Goal: Navigation & Orientation: Understand site structure

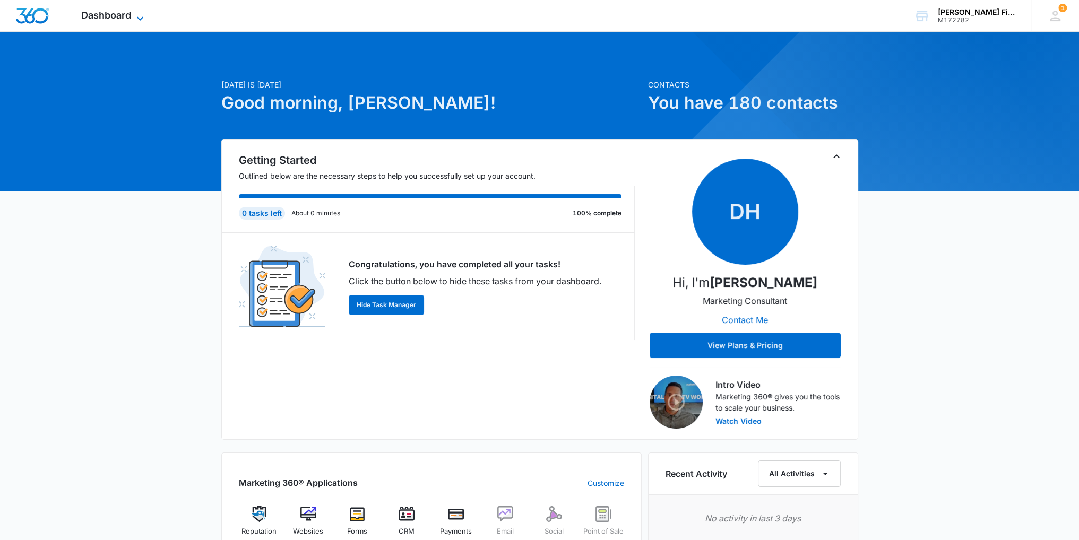
click at [97, 12] on span "Dashboard" at bounding box center [106, 15] width 50 height 11
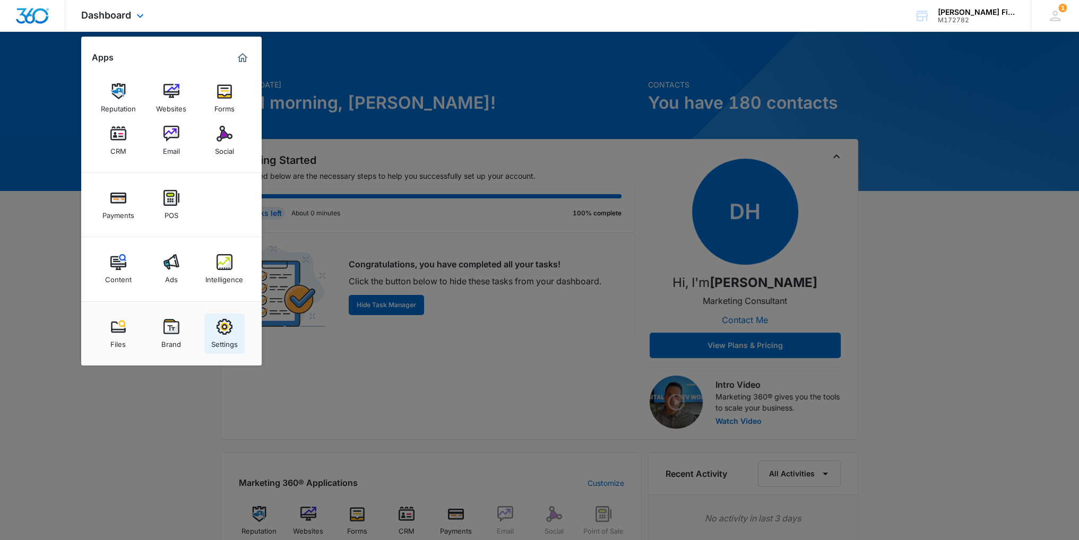
click at [223, 338] on div "Settings" at bounding box center [224, 342] width 27 height 14
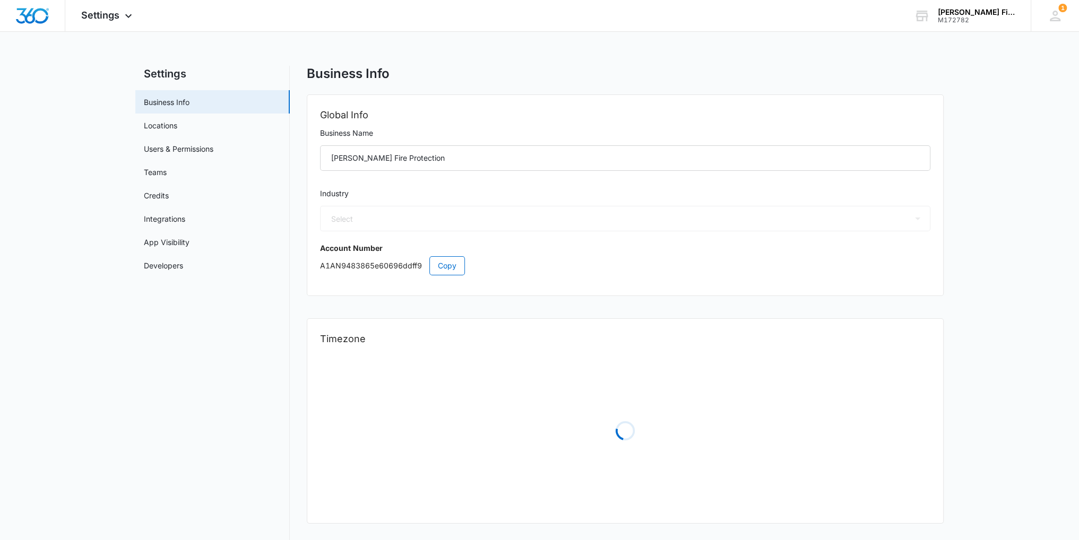
select select "52"
select select "US"
select select "America/New_York"
click at [106, 22] on div "Settings Apps Reputation Websites Forms CRM Email Social Payments POS Content A…" at bounding box center [107, 15] width 85 height 31
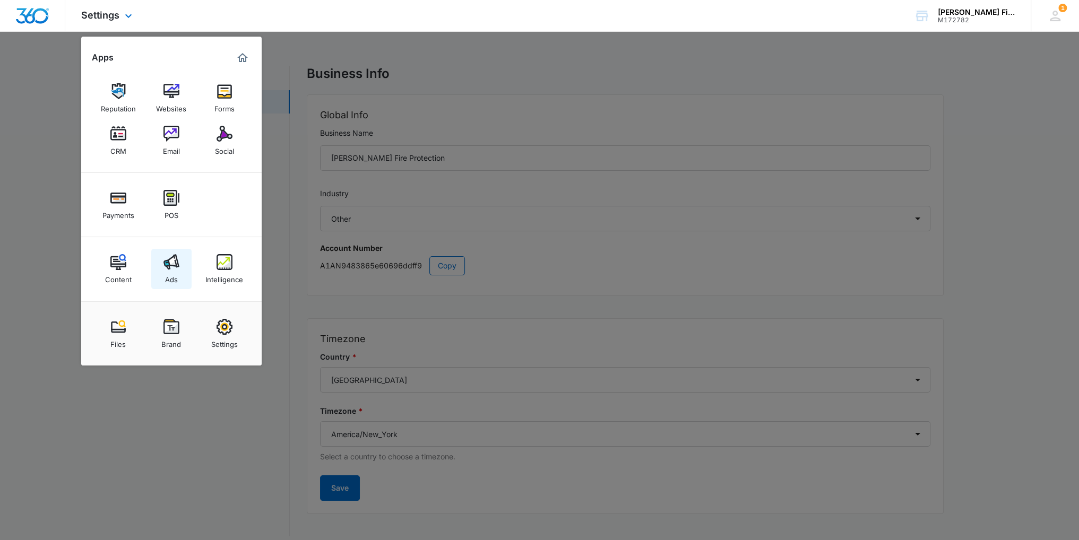
click at [164, 272] on link "Ads" at bounding box center [171, 269] width 40 height 40
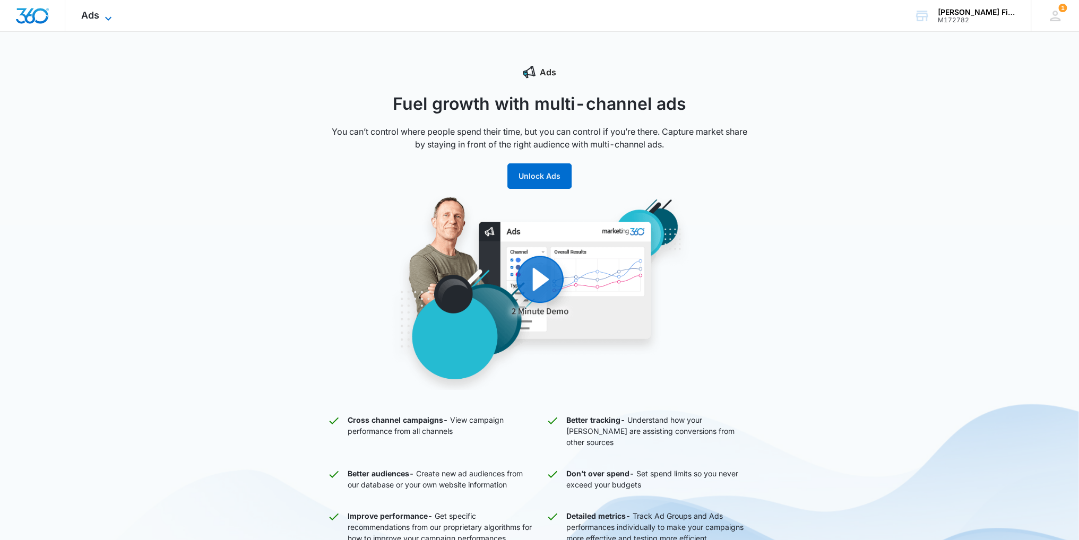
click at [93, 19] on span "Ads" at bounding box center [90, 15] width 18 height 11
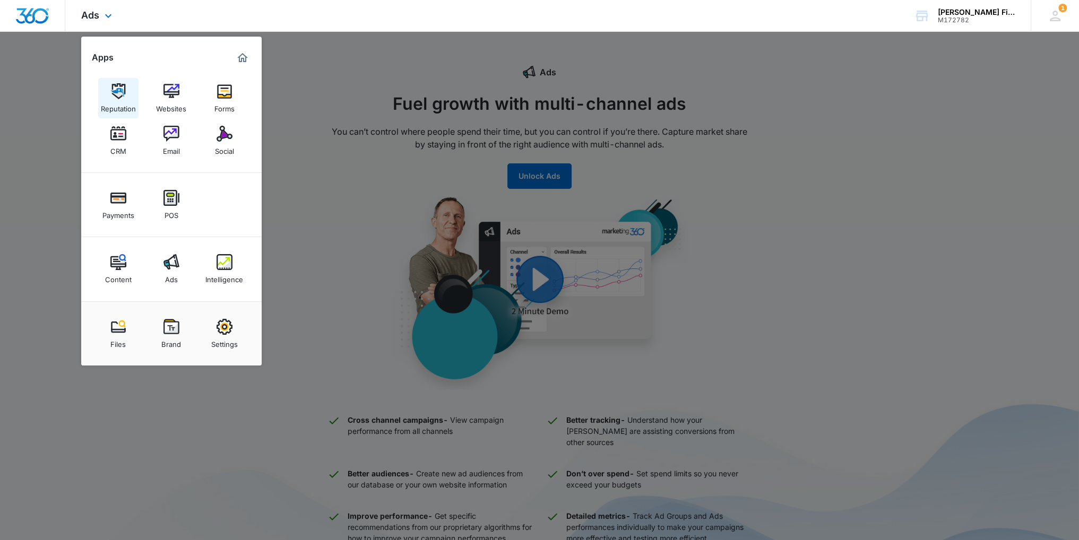
click at [118, 92] on img at bounding box center [118, 91] width 16 height 16
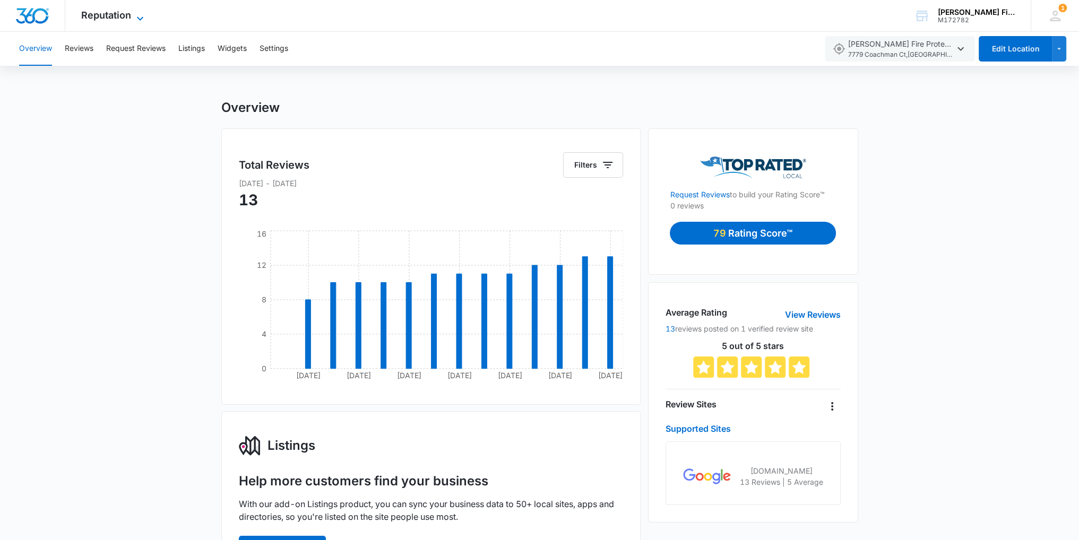
click at [109, 18] on span "Reputation" at bounding box center [106, 15] width 50 height 11
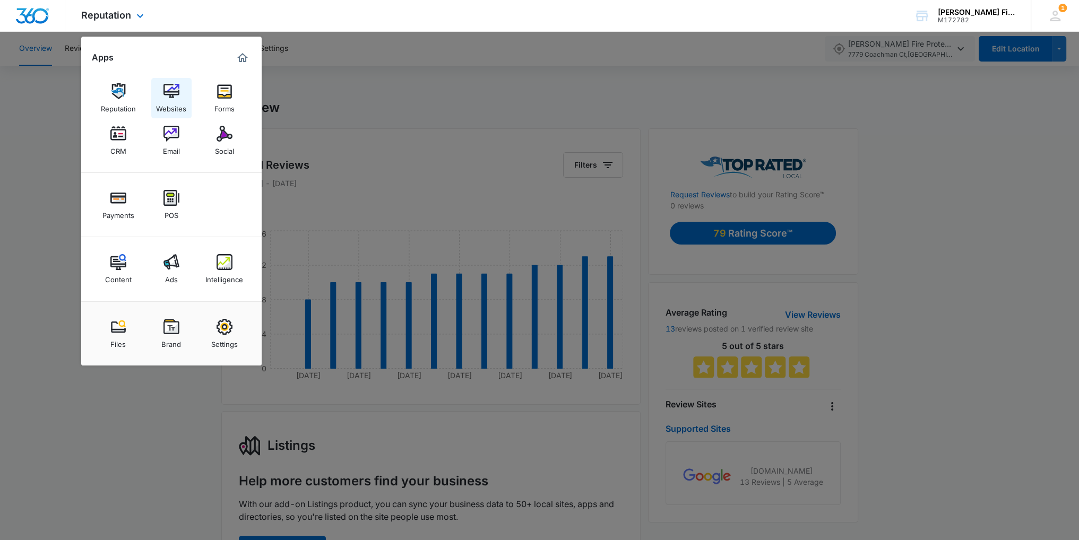
click at [179, 96] on link "Websites" at bounding box center [171, 98] width 40 height 40
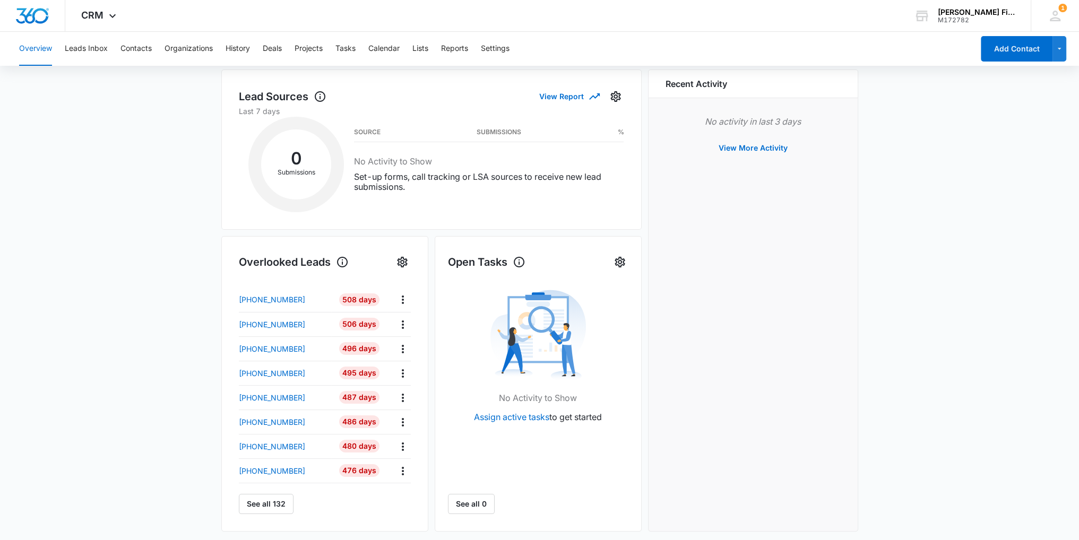
scroll to position [265, 0]
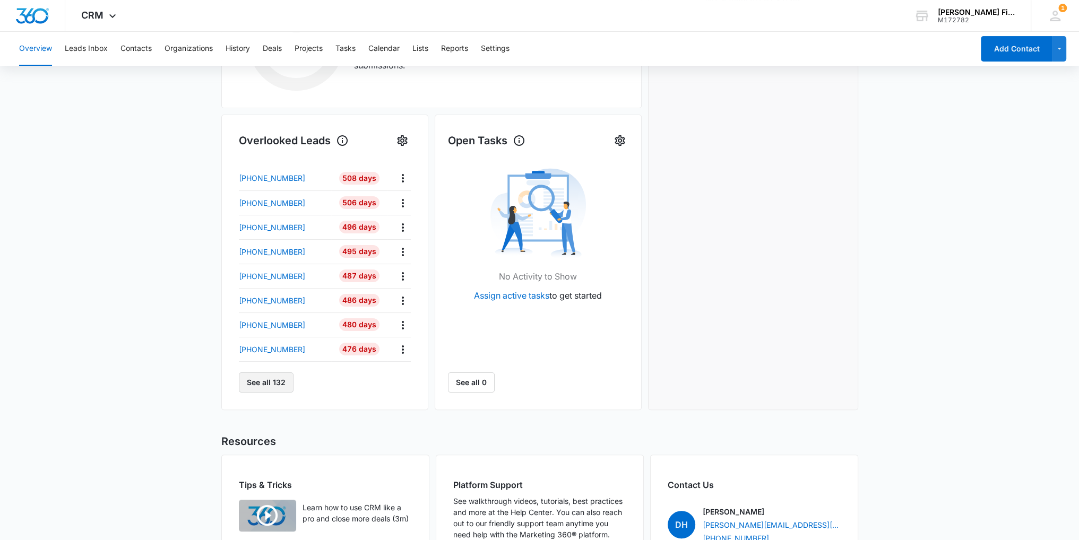
click at [258, 379] on button "See all 132" at bounding box center [266, 383] width 55 height 20
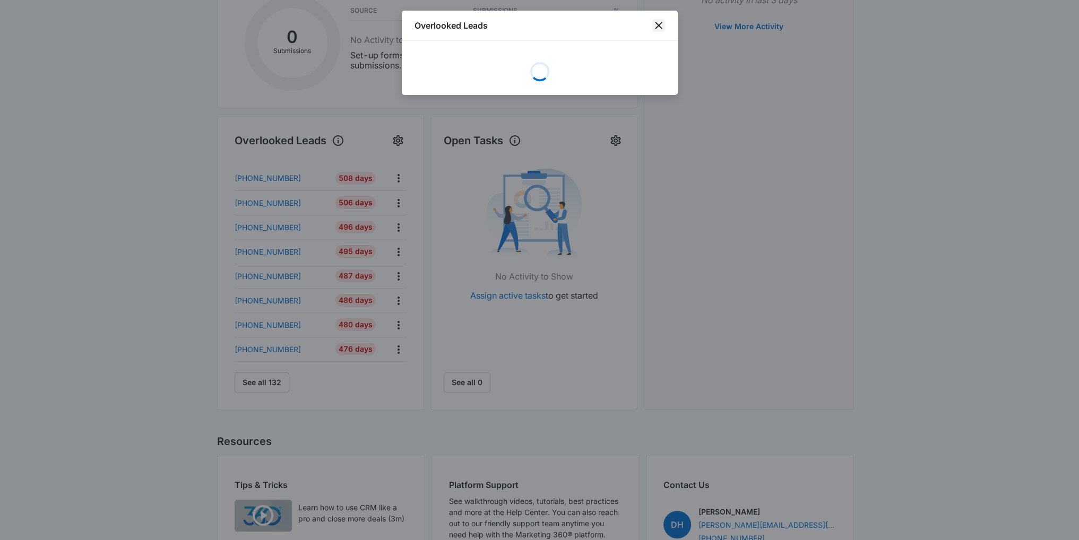
click at [658, 29] on icon "close" at bounding box center [658, 25] width 13 height 13
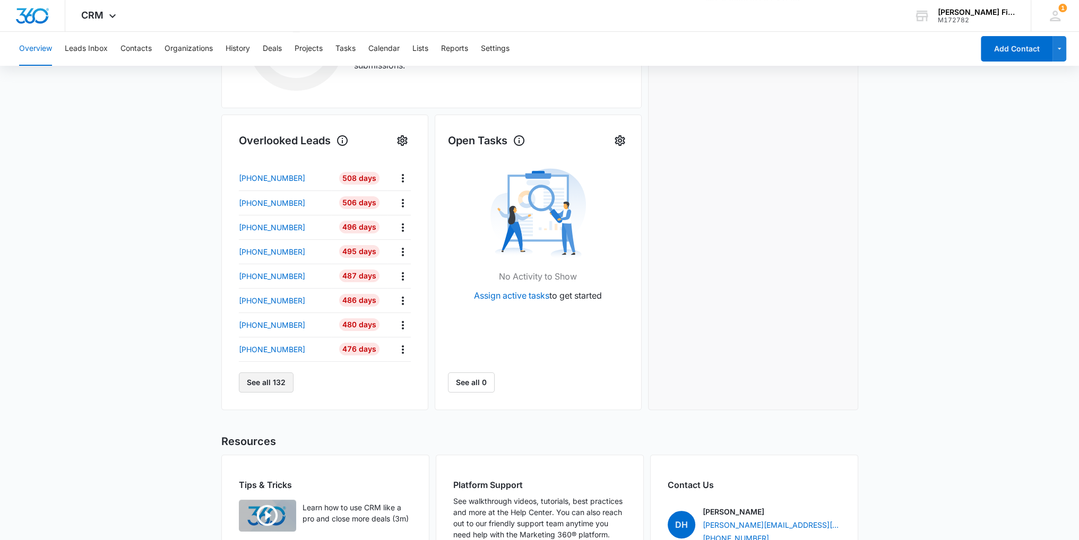
scroll to position [0, 0]
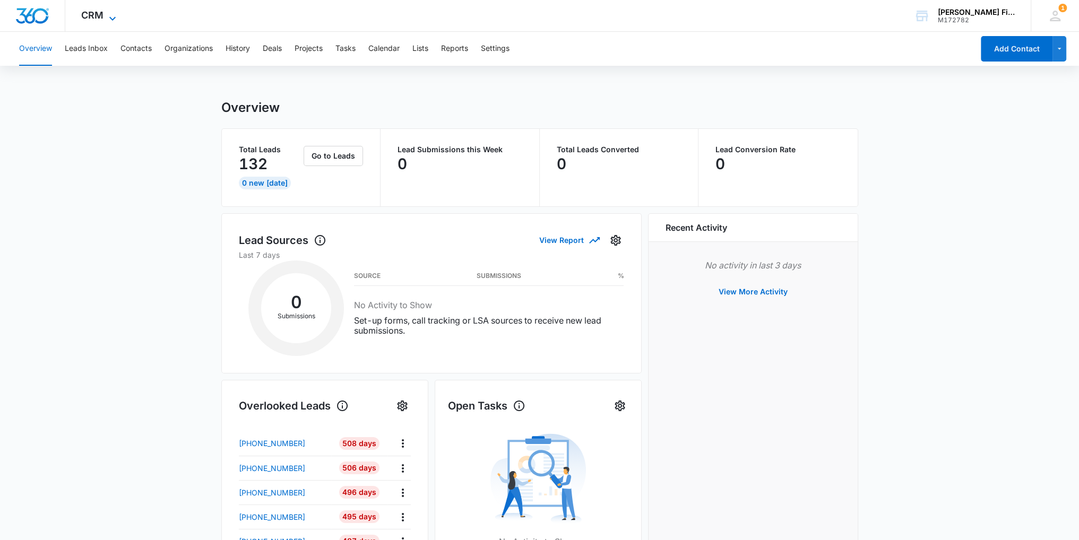
click at [113, 18] on icon at bounding box center [112, 18] width 13 height 13
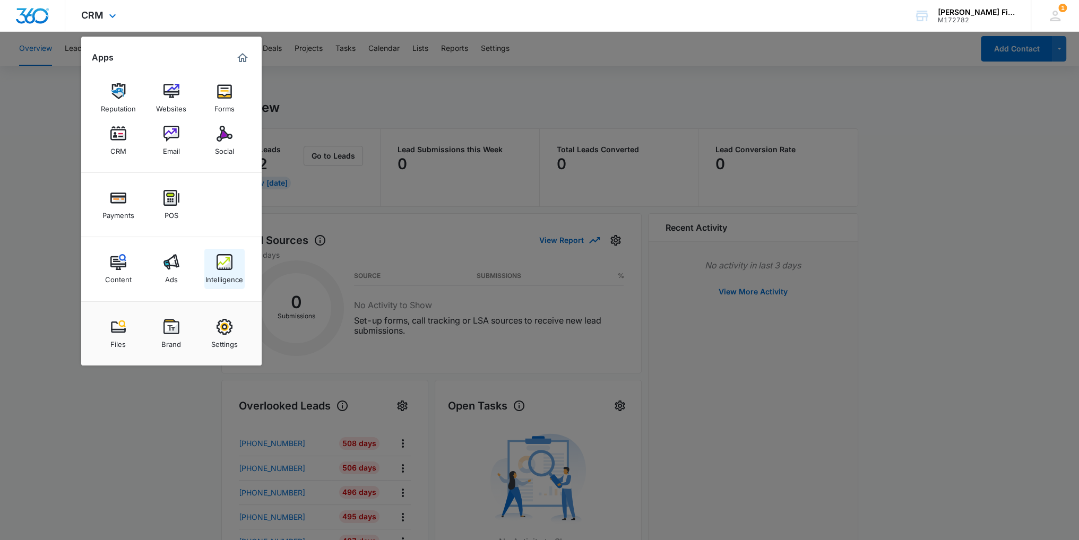
click at [215, 269] on link "Intelligence" at bounding box center [224, 269] width 40 height 40
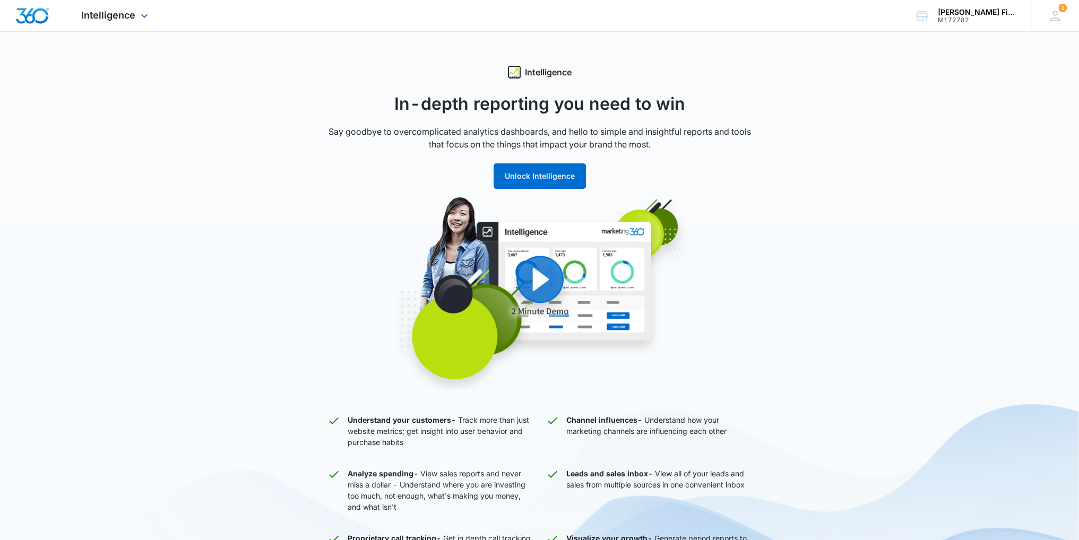
click at [119, 23] on div "Intelligence Apps Reputation Websites Forms CRM Email Social Payments POS Conte…" at bounding box center [115, 15] width 101 height 31
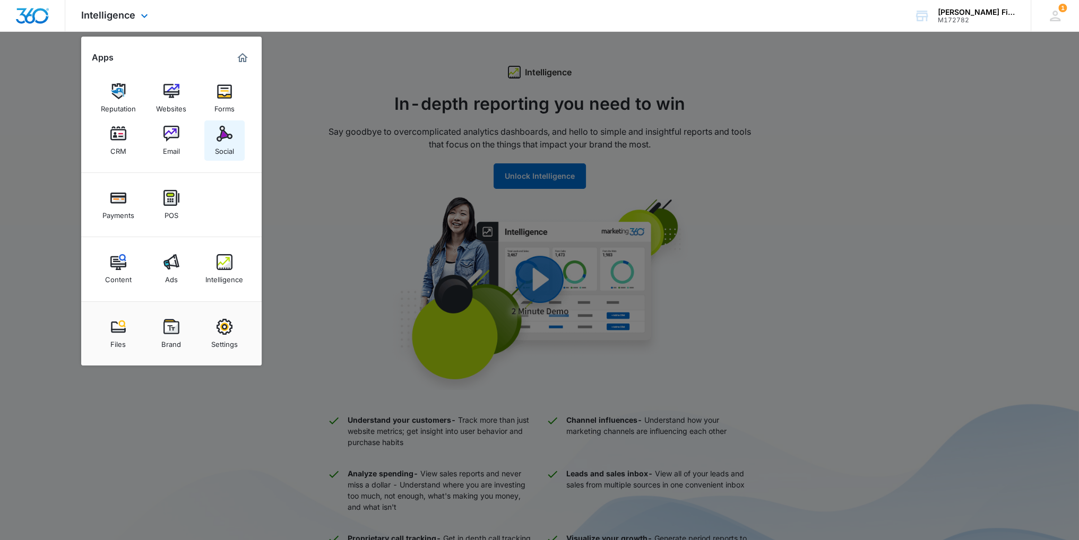
click at [230, 145] on div "Social" at bounding box center [224, 149] width 19 height 14
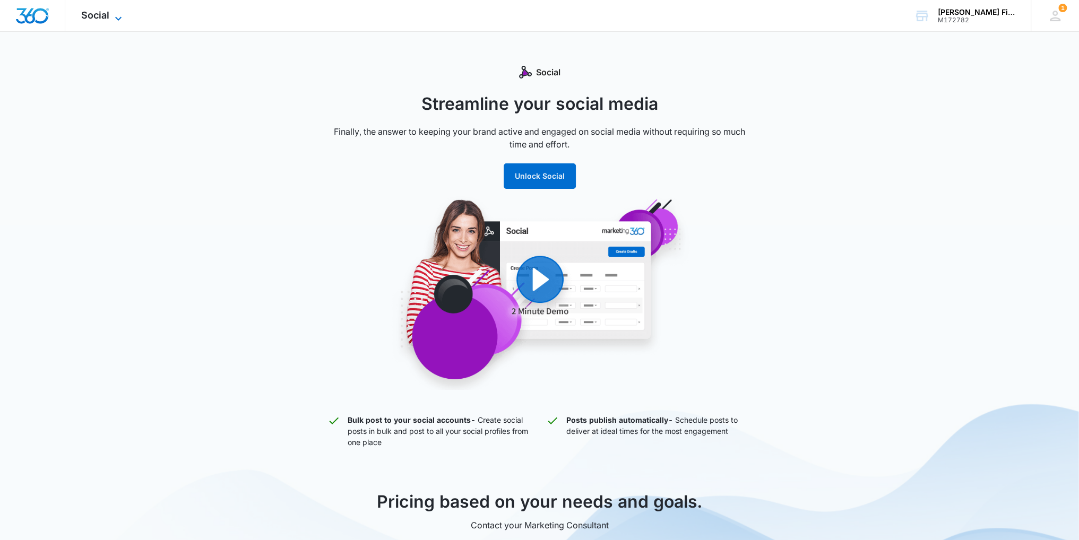
click at [102, 17] on span "Social" at bounding box center [95, 15] width 28 height 11
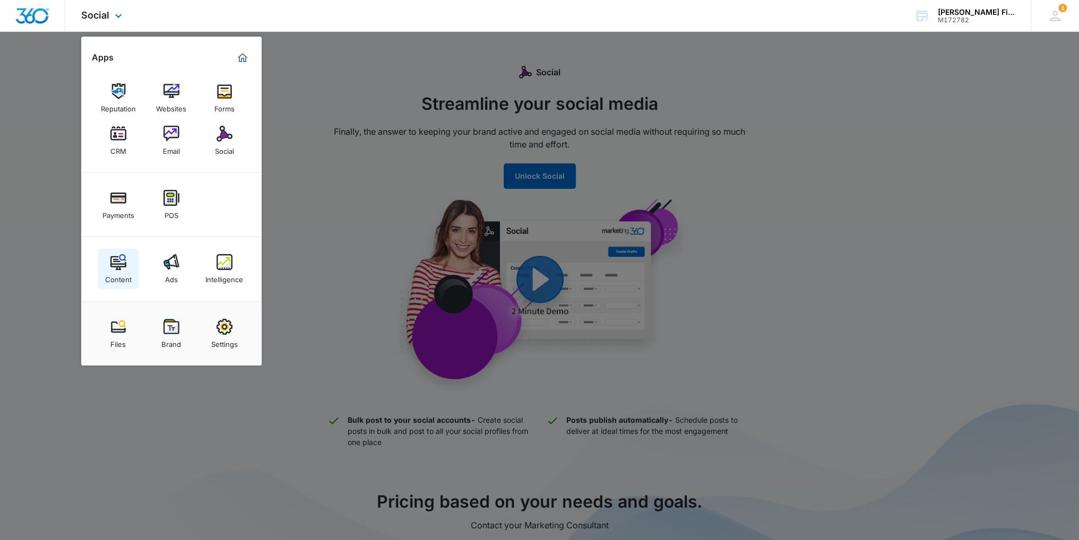
click at [118, 273] on div "Content" at bounding box center [118, 277] width 27 height 14
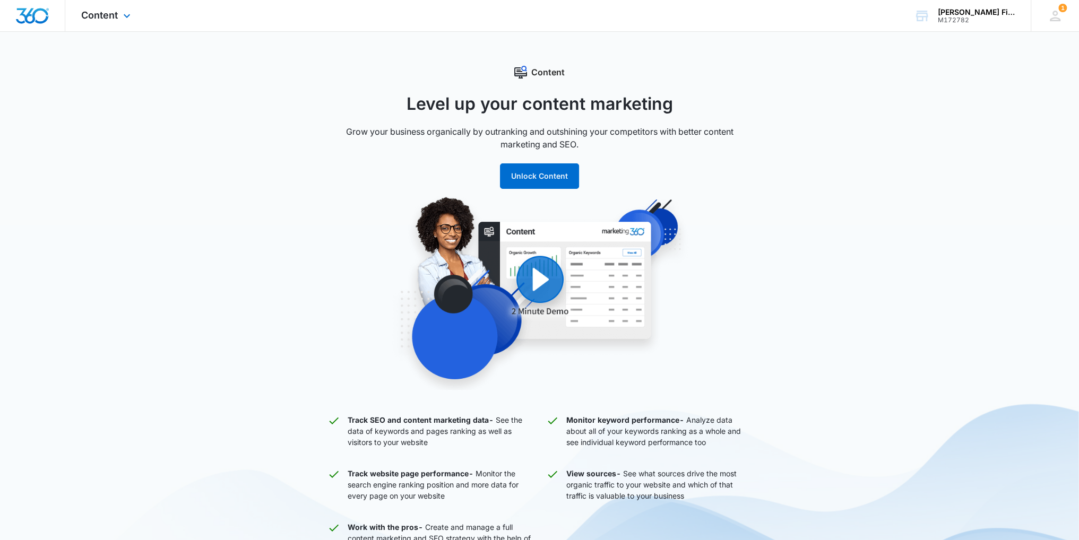
click at [41, 10] on img "Dashboard" at bounding box center [32, 16] width 34 height 16
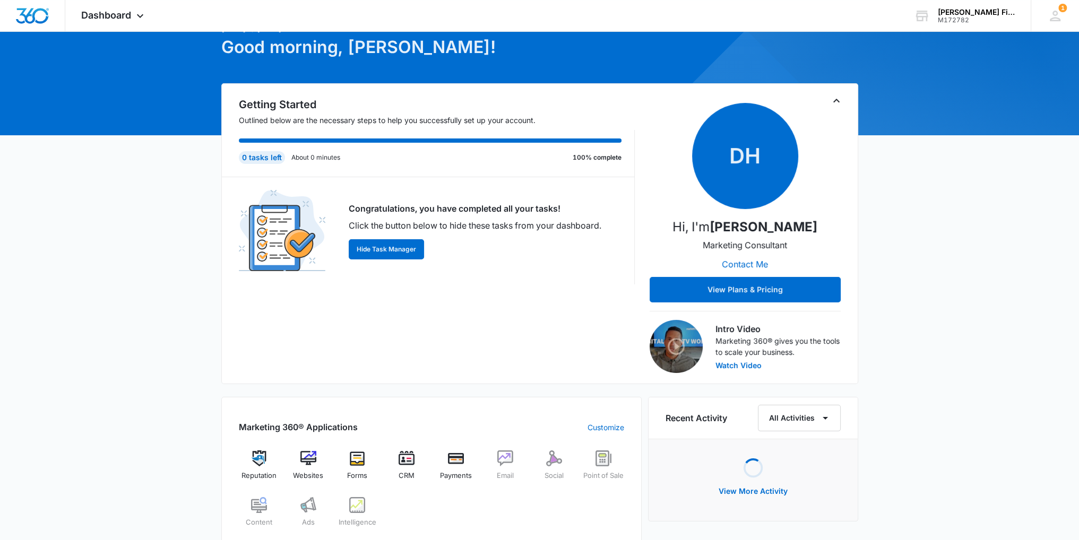
scroll to position [319, 0]
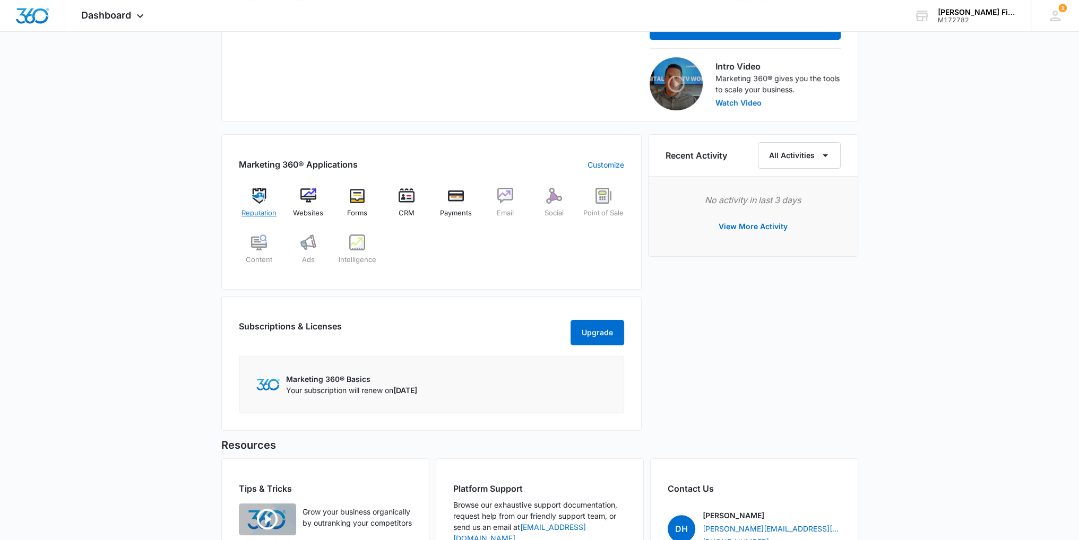
click at [253, 198] on img at bounding box center [259, 196] width 16 height 16
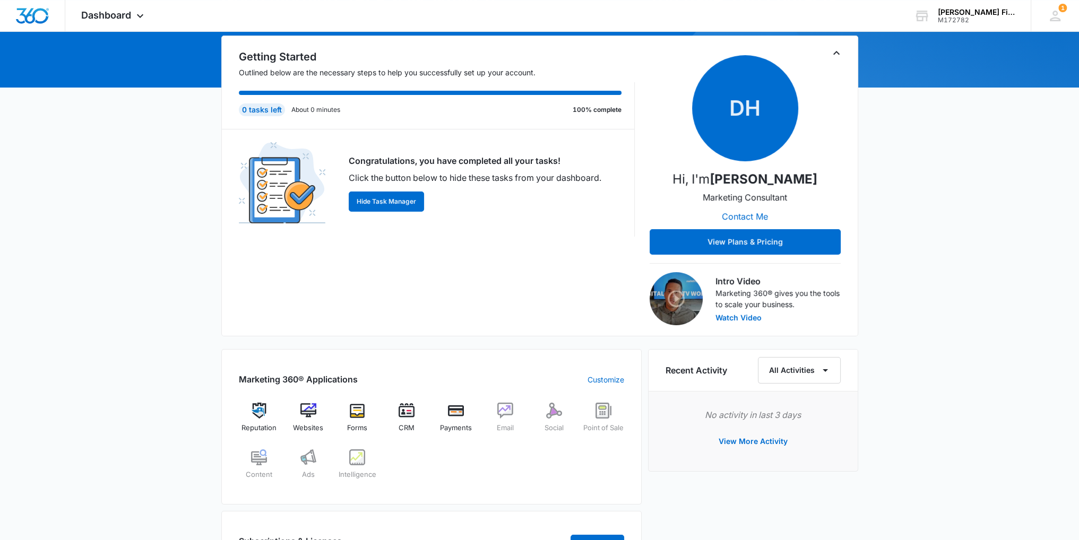
scroll to position [102, 0]
